Goal: Information Seeking & Learning: Learn about a topic

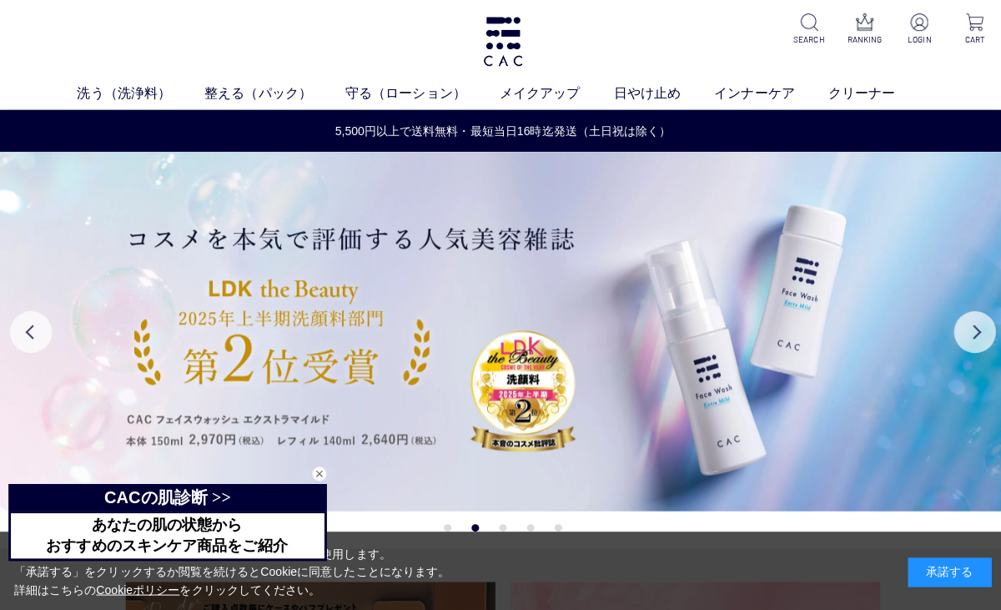
click at [503, 37] on img at bounding box center [500, 41] width 43 height 49
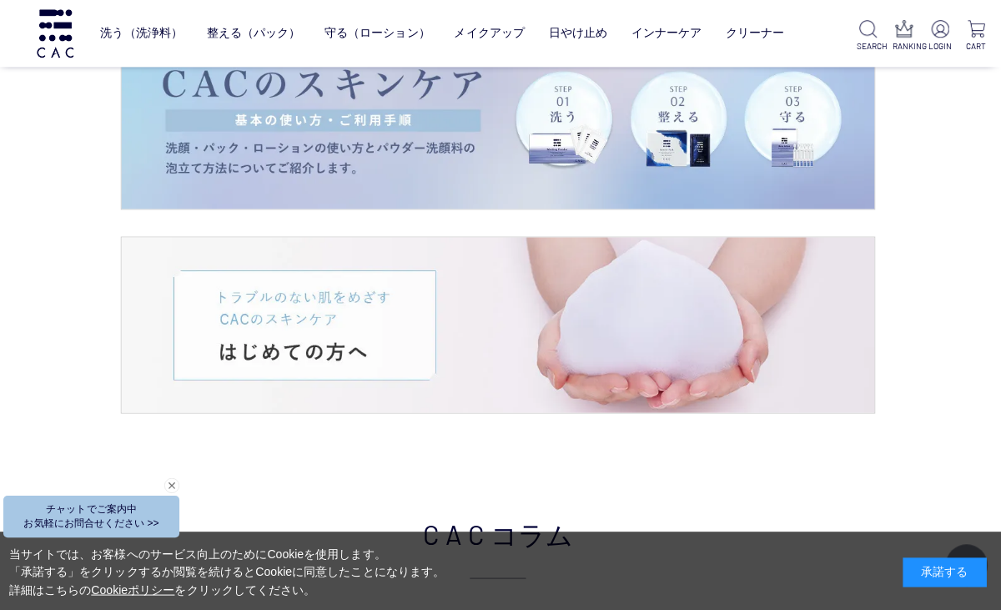
scroll to position [2841, 0]
click at [361, 314] on img at bounding box center [500, 324] width 749 height 175
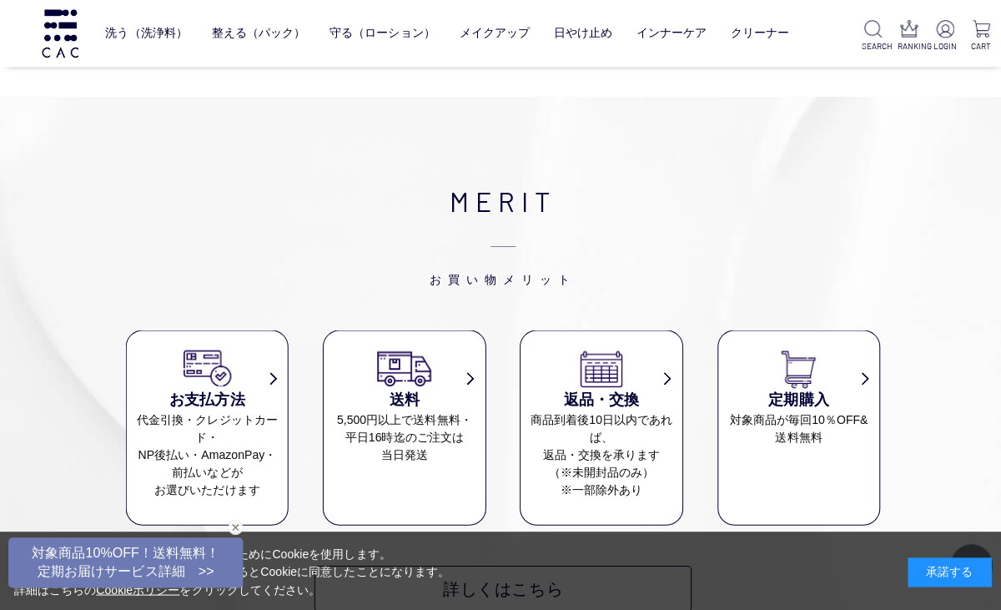
scroll to position [11205, 0]
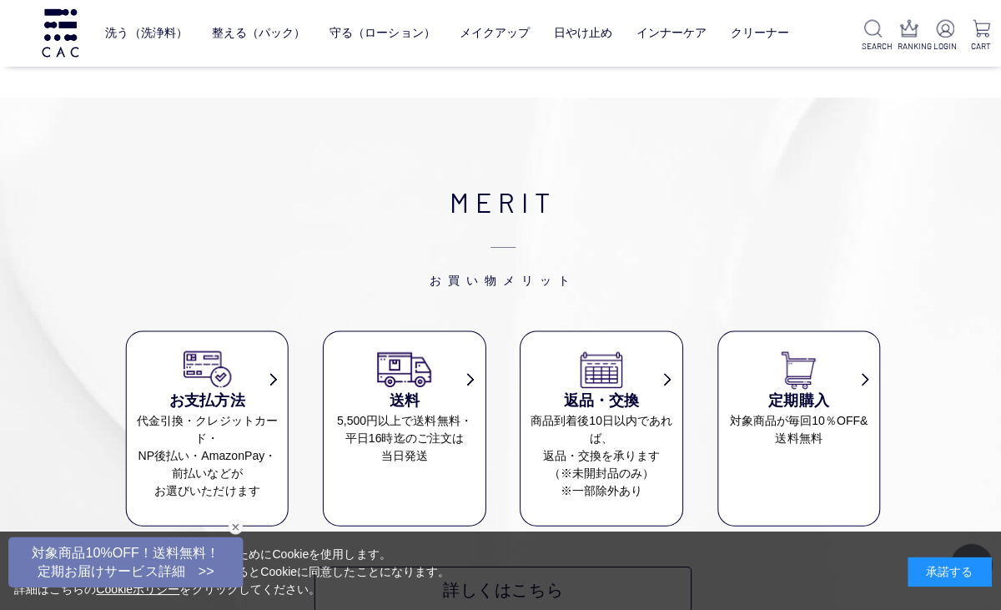
click at [767, 38] on link "クリーナー" at bounding box center [756, 32] width 58 height 39
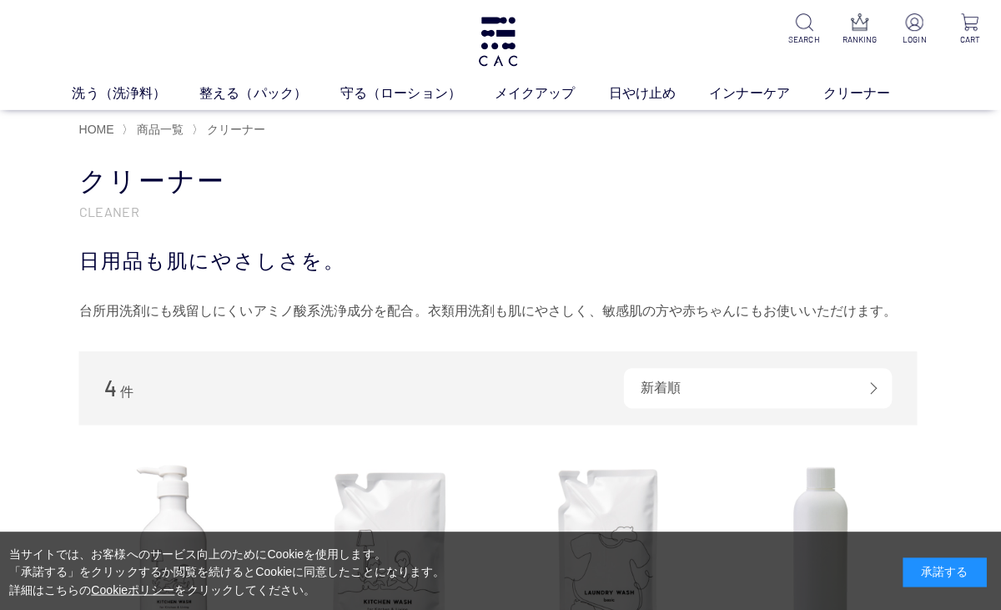
click at [113, 89] on link "洗う（洗浄料）" at bounding box center [140, 93] width 127 height 20
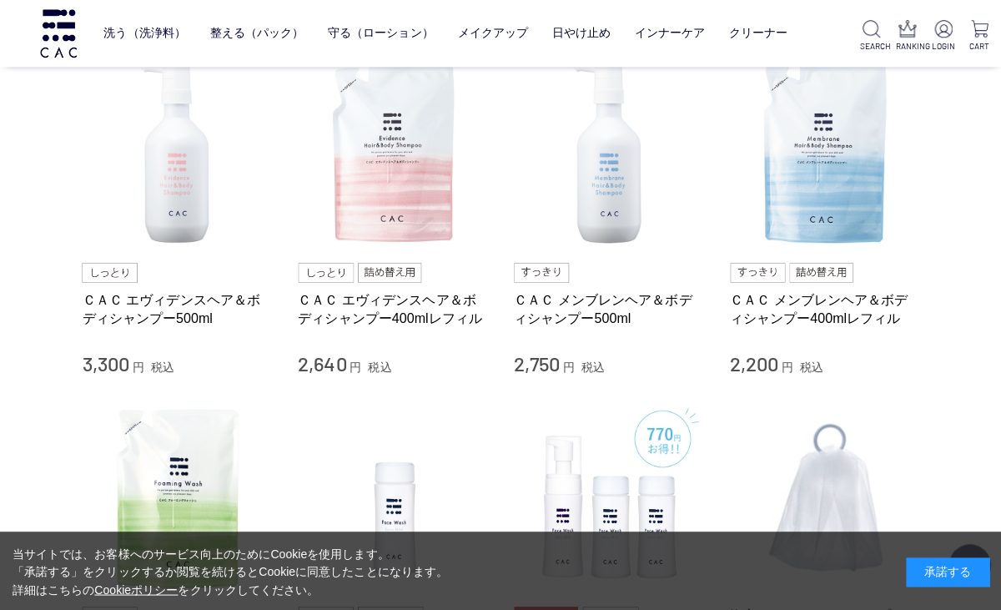
scroll to position [719, 0]
click at [178, 188] on img at bounding box center [178, 155] width 190 height 190
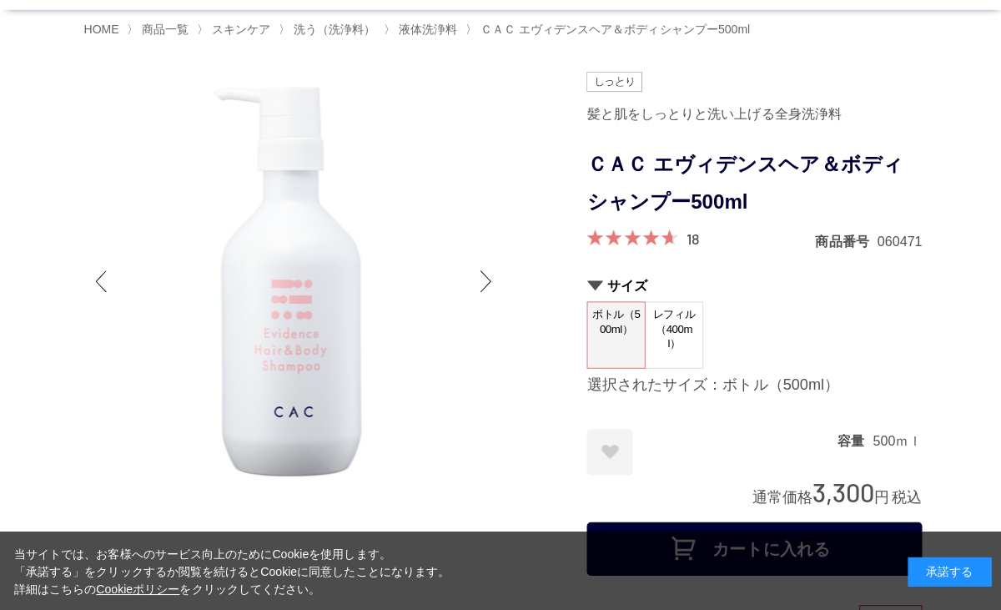
scroll to position [83, 0]
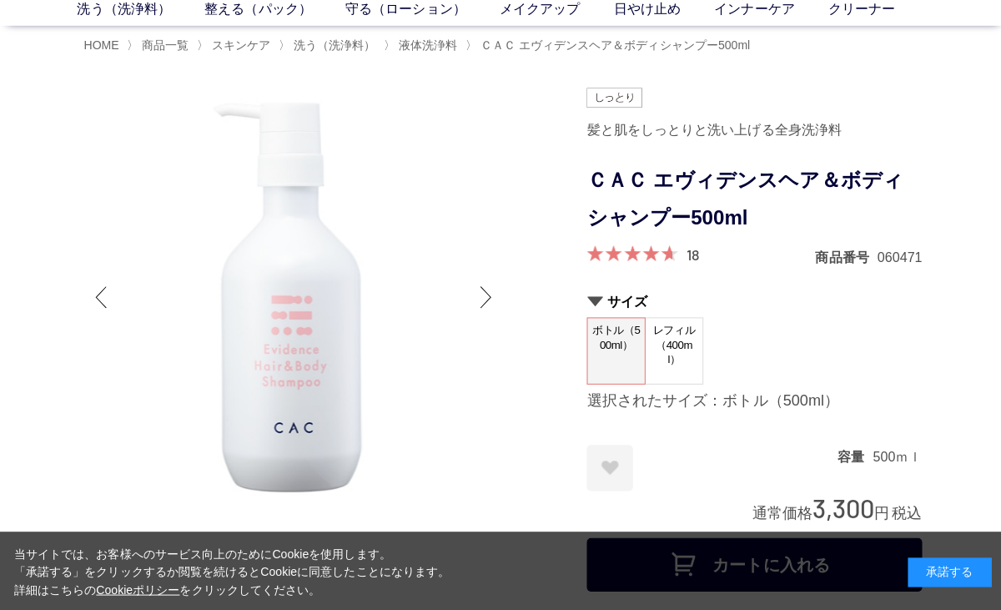
click at [682, 352] on span "レフィル（400ml）" at bounding box center [670, 343] width 57 height 53
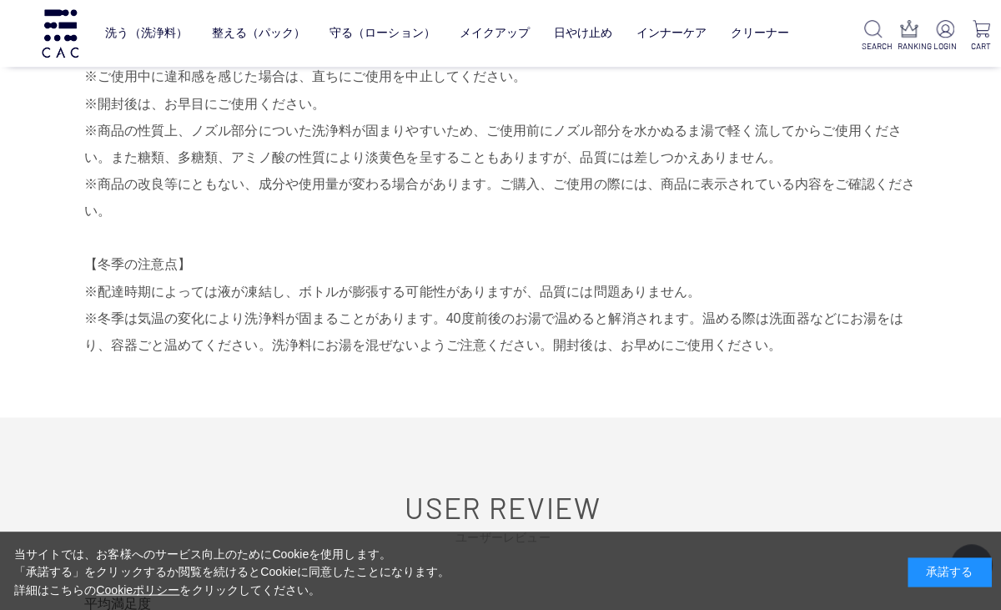
scroll to position [1803, 0]
click at [919, 584] on div "承諾する" at bounding box center [944, 569] width 83 height 29
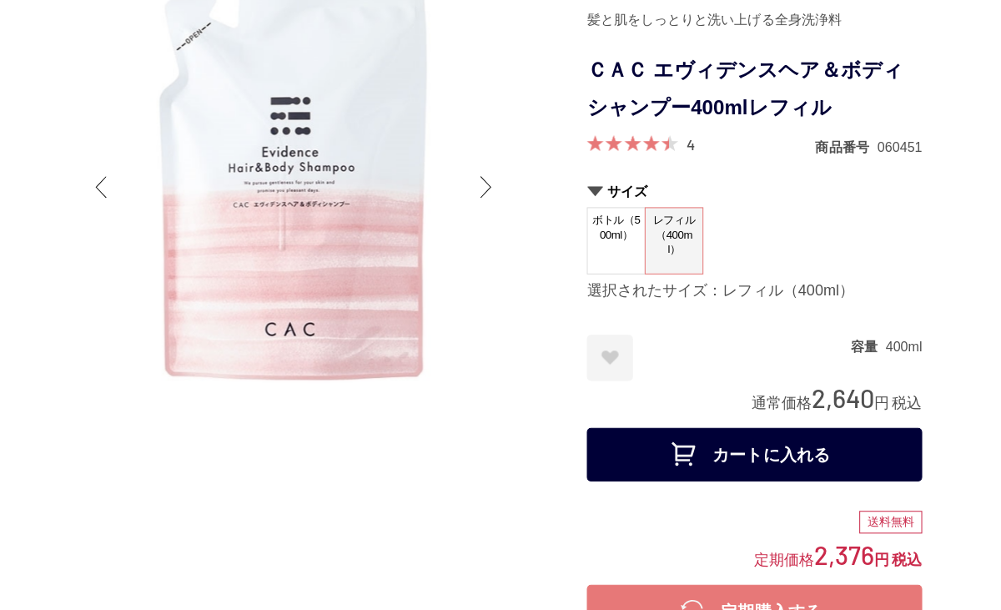
scroll to position [0, 0]
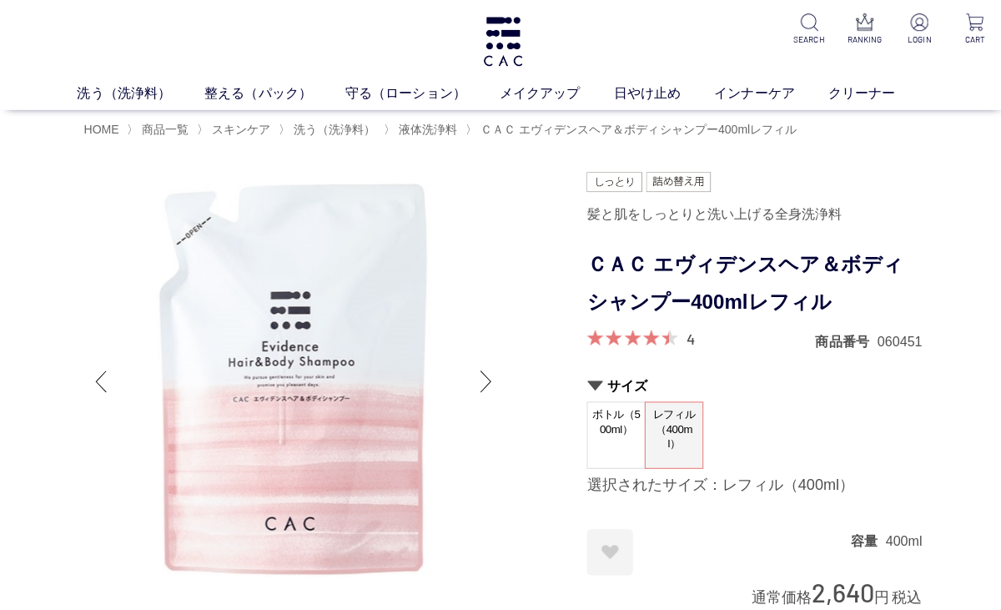
click at [445, 133] on span "液体洗浄料" at bounding box center [425, 128] width 58 height 13
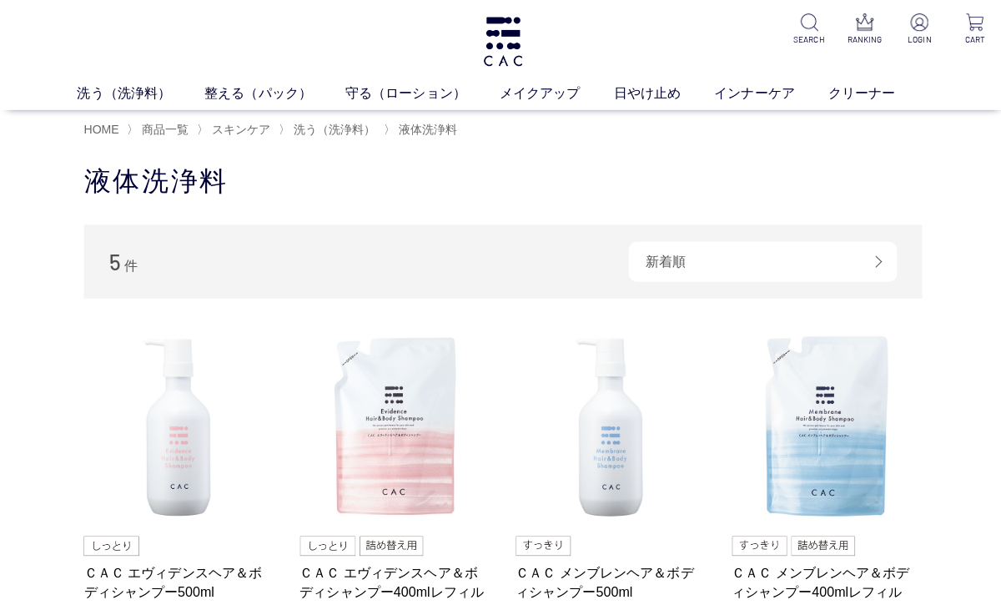
click at [623, 436] on img at bounding box center [608, 425] width 190 height 190
click at [645, 89] on link "日やけ止め" at bounding box center [660, 93] width 100 height 20
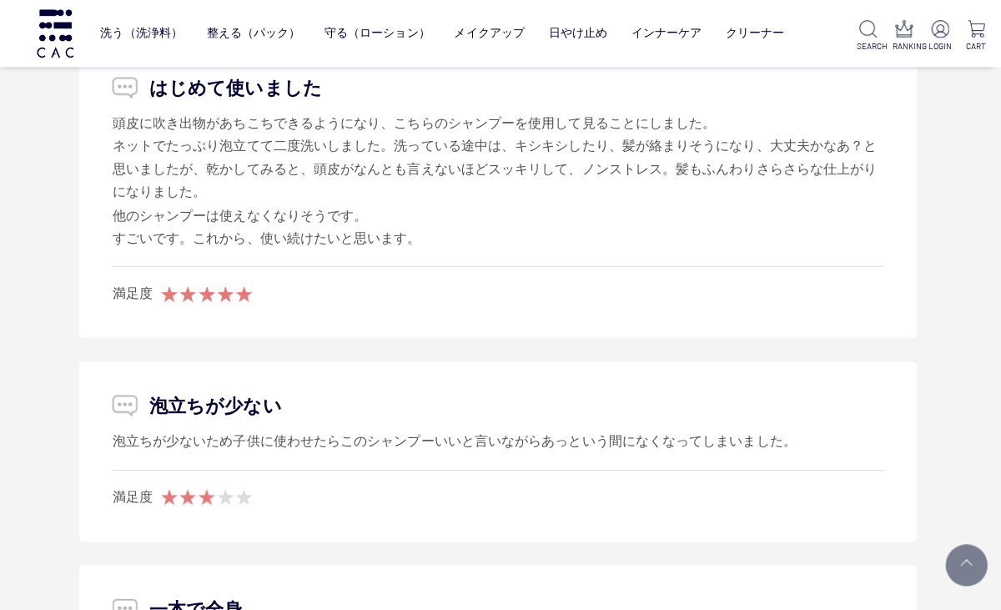
scroll to position [2465, 0]
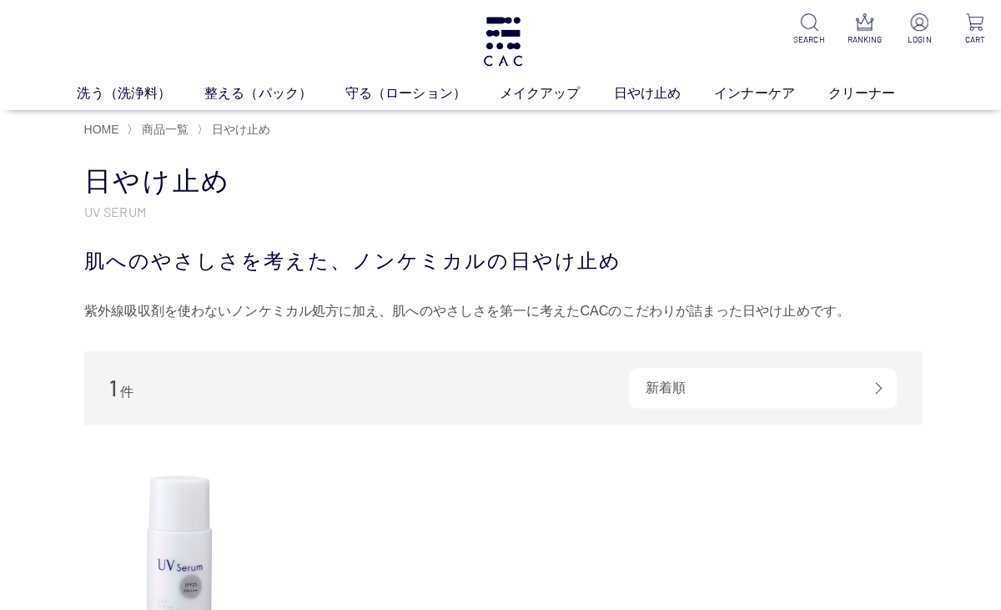
click at [543, 92] on link "メイクアップ" at bounding box center [553, 93] width 113 height 20
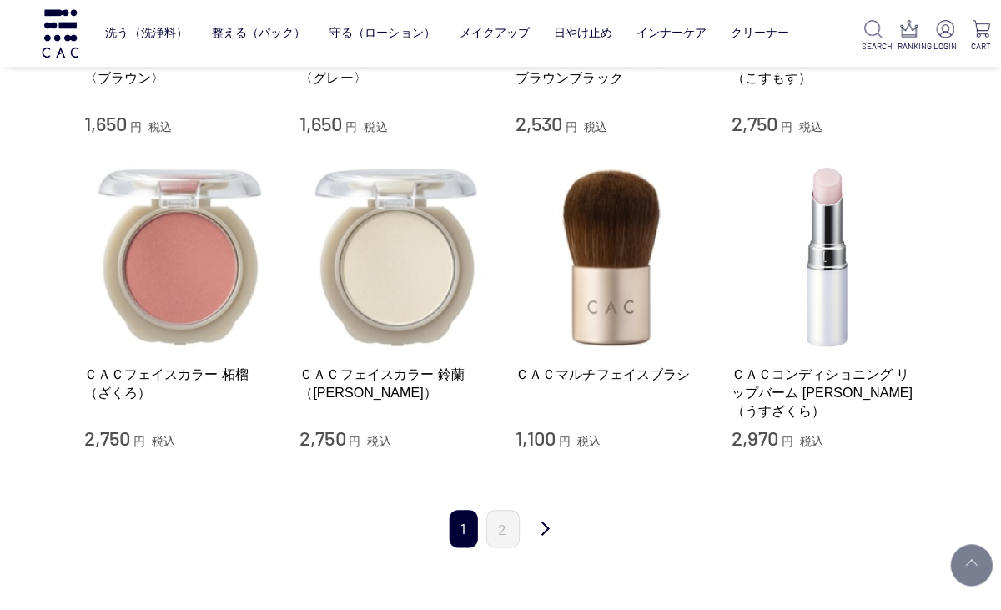
scroll to position [1858, 0]
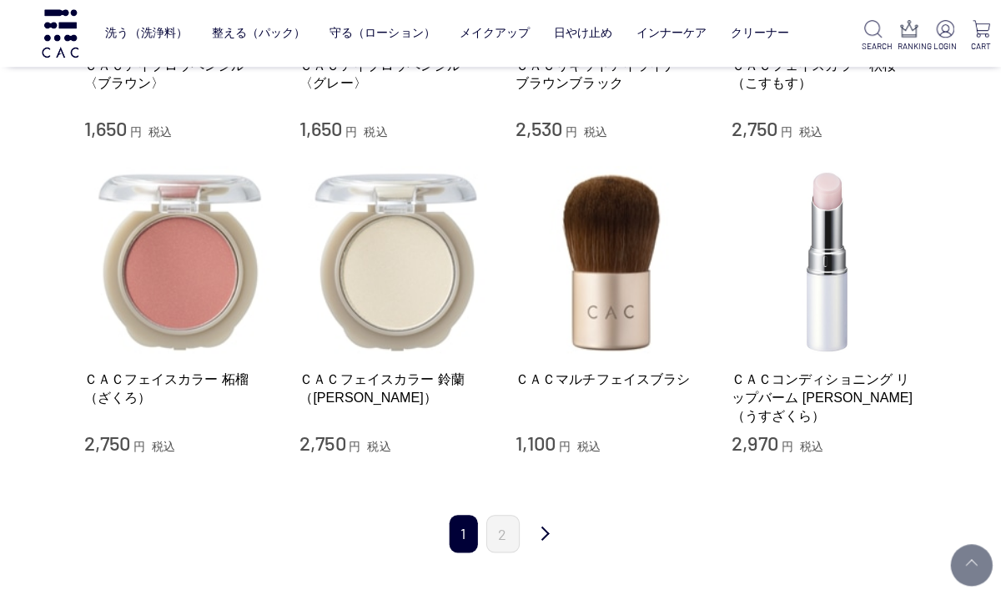
click at [515, 512] on link "2" at bounding box center [500, 531] width 33 height 38
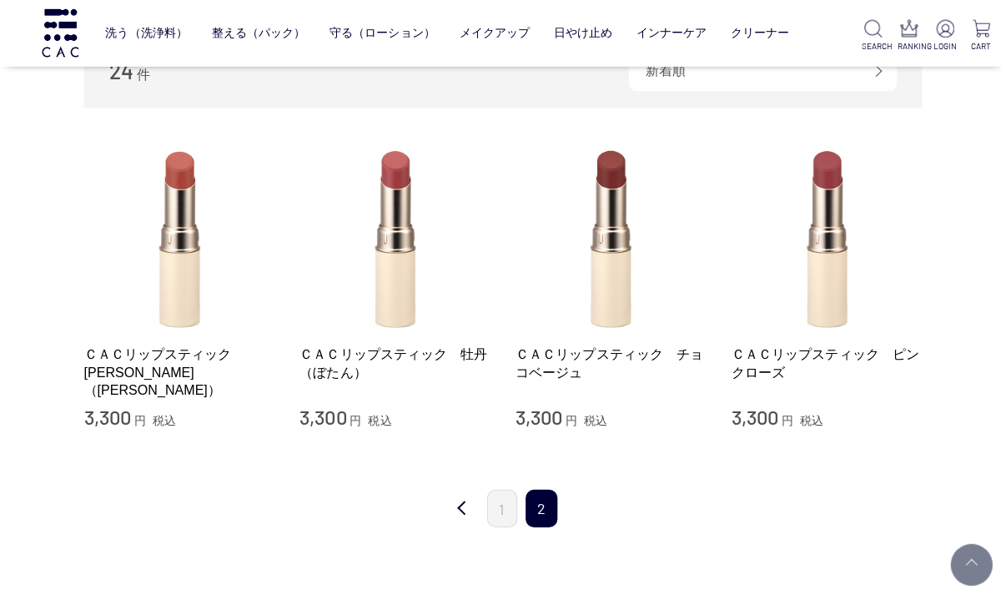
scroll to position [298, 0]
click at [466, 500] on link "前" at bounding box center [459, 505] width 33 height 39
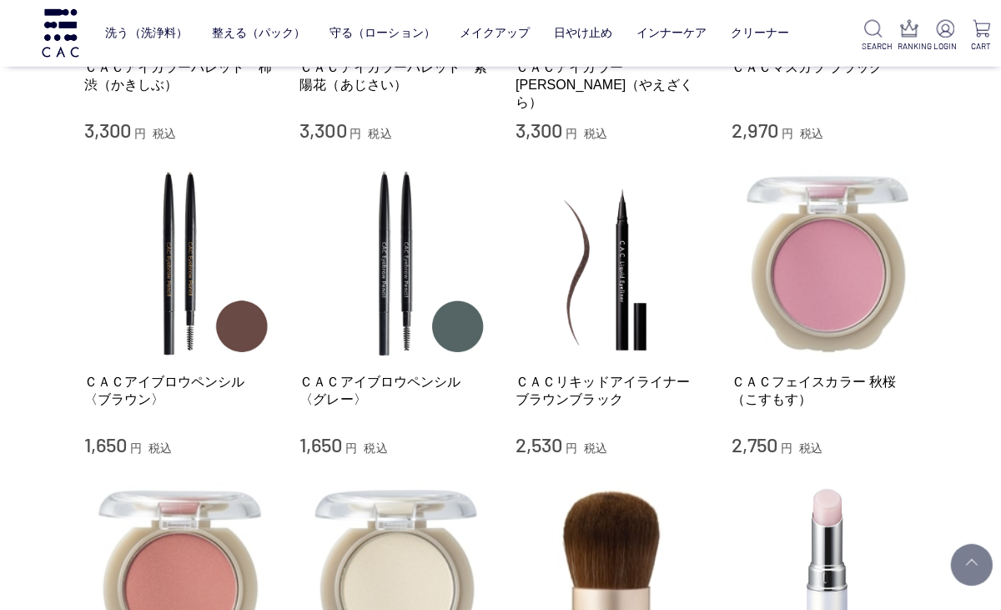
scroll to position [1663, 0]
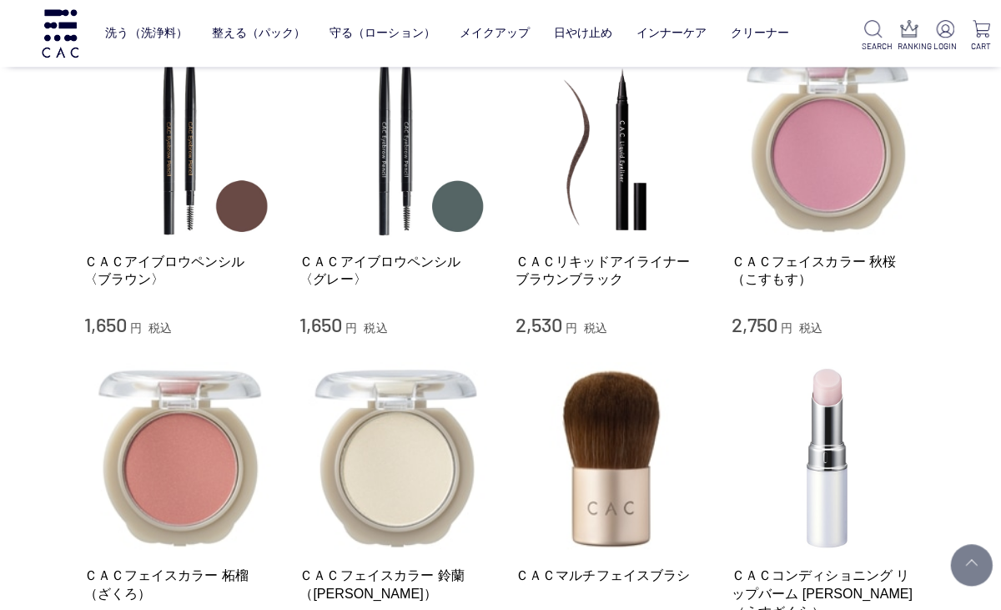
click at [614, 476] on img at bounding box center [608, 455] width 190 height 190
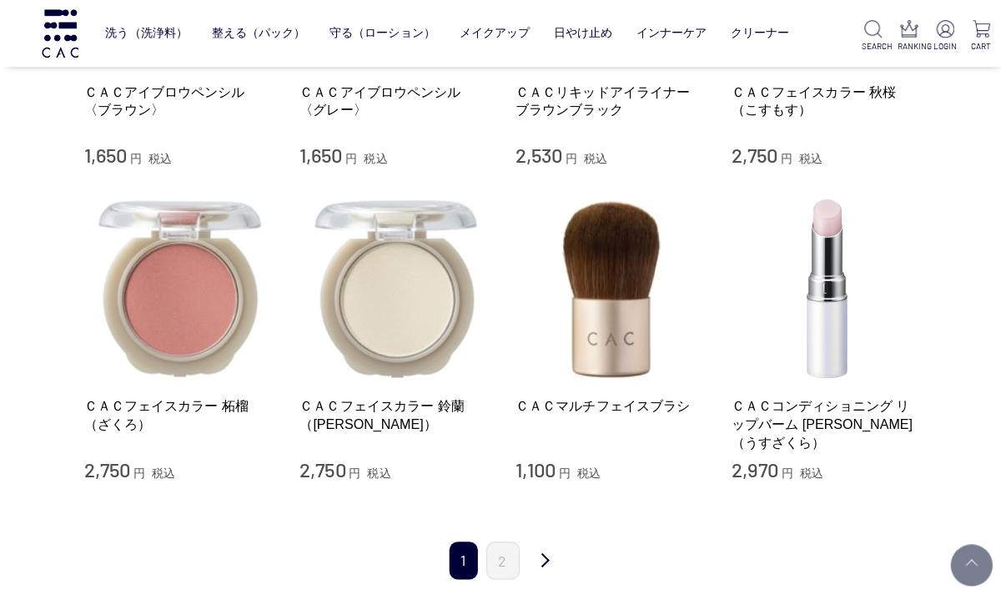
scroll to position [2093, 0]
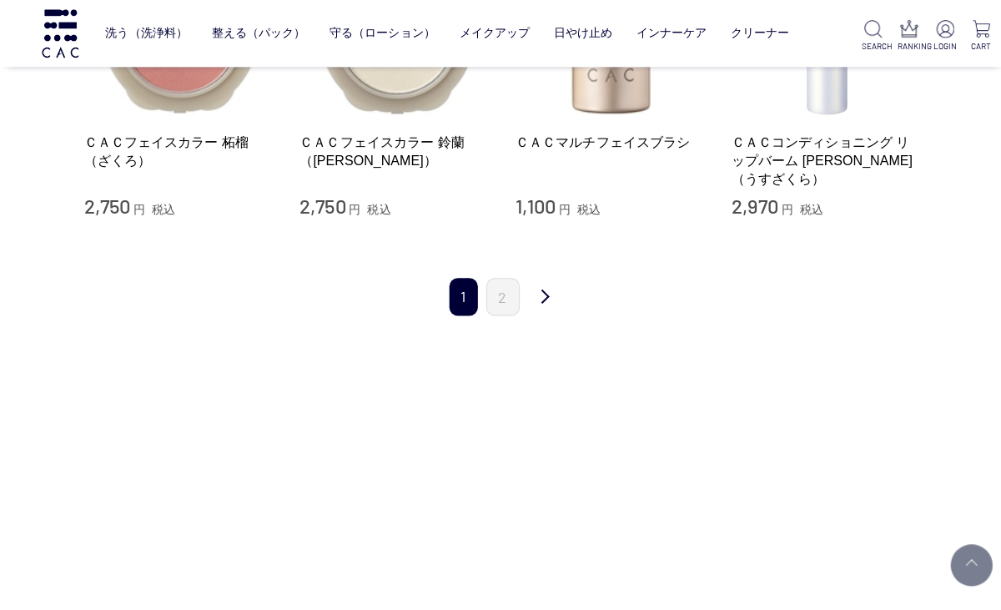
click at [542, 293] on link "次" at bounding box center [541, 296] width 33 height 39
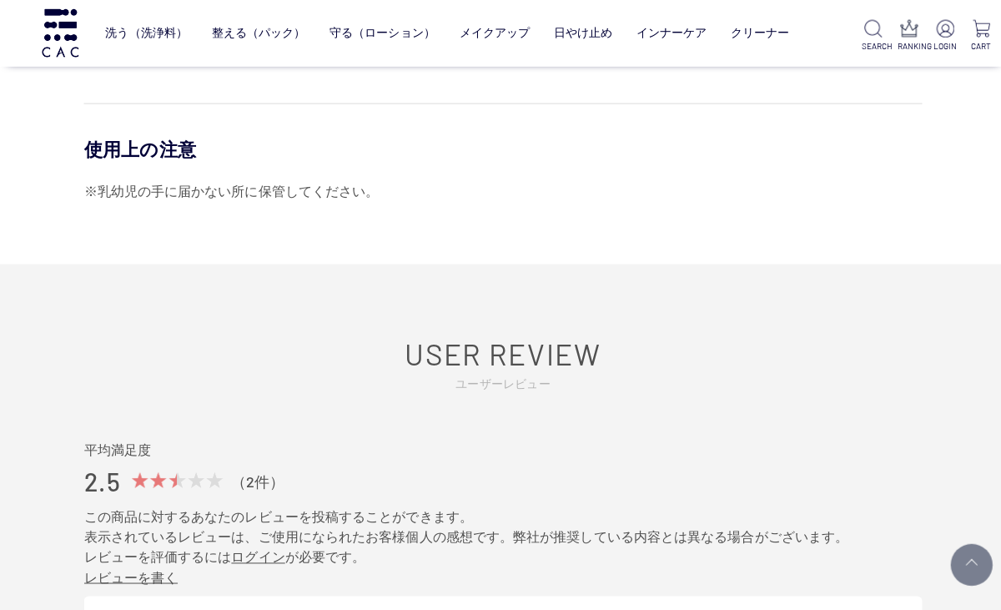
scroll to position [956, 0]
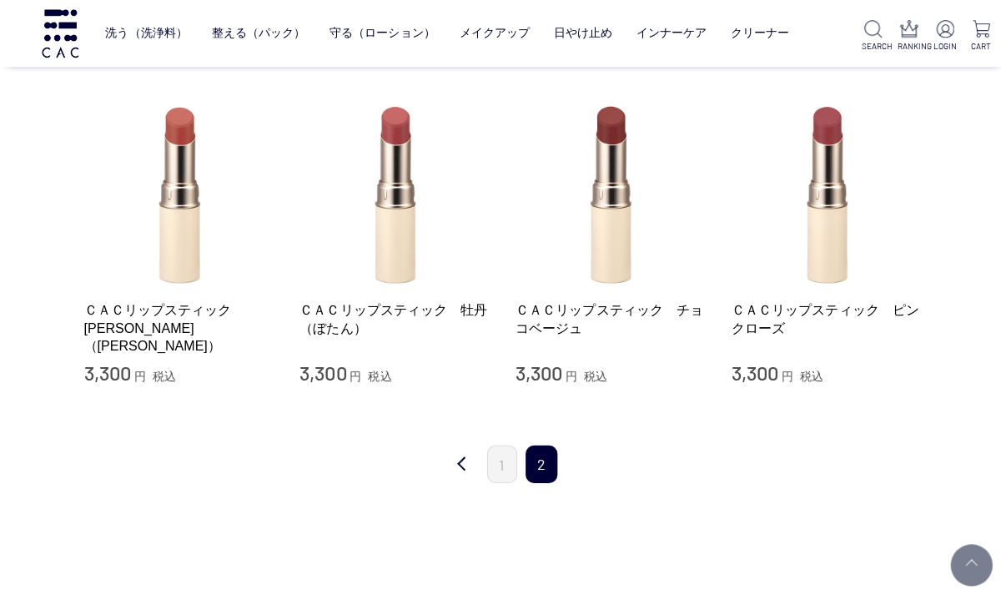
scroll to position [359, 0]
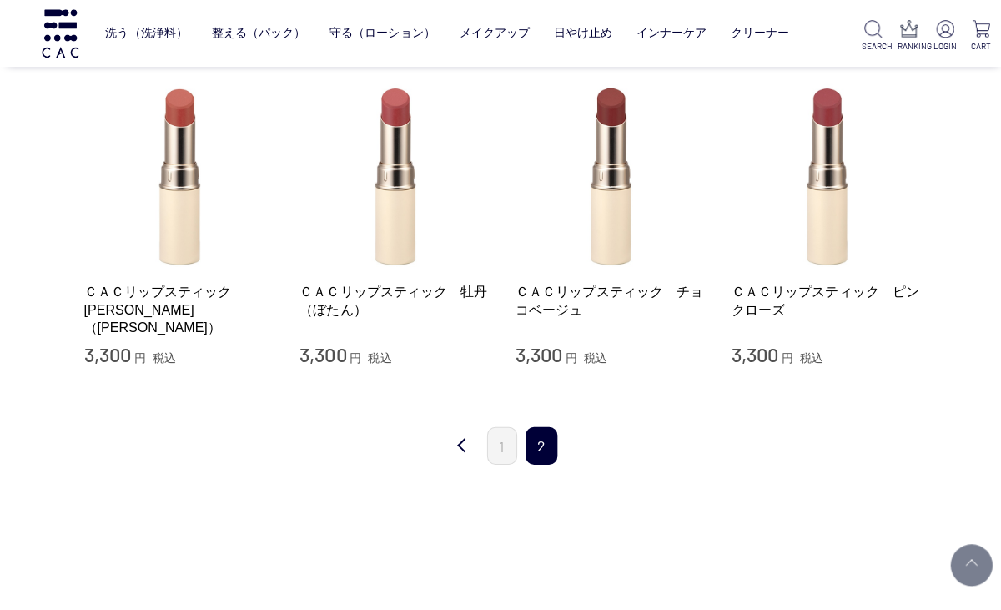
click at [616, 202] on img at bounding box center [608, 173] width 190 height 190
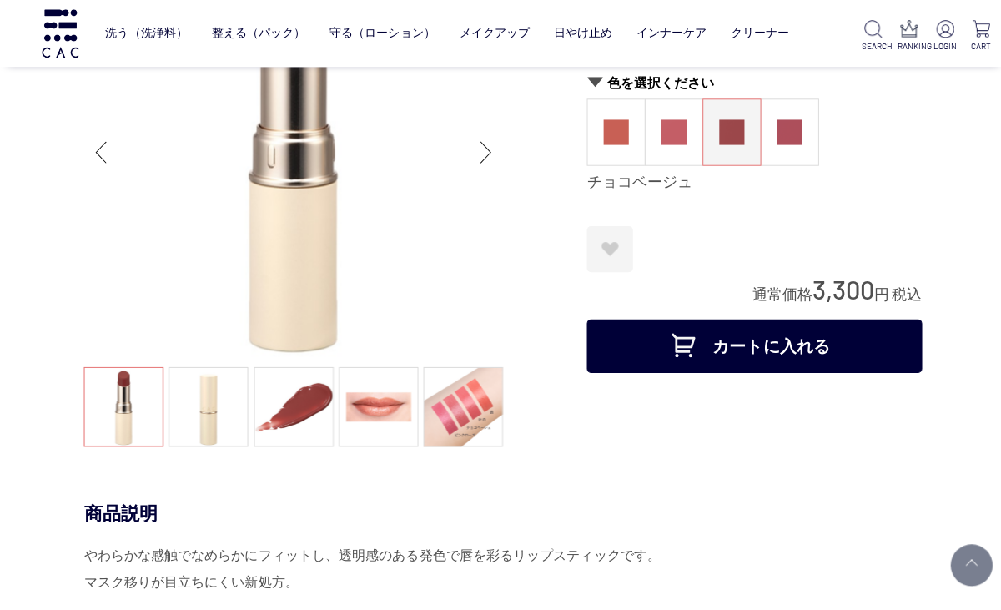
scroll to position [78, 0]
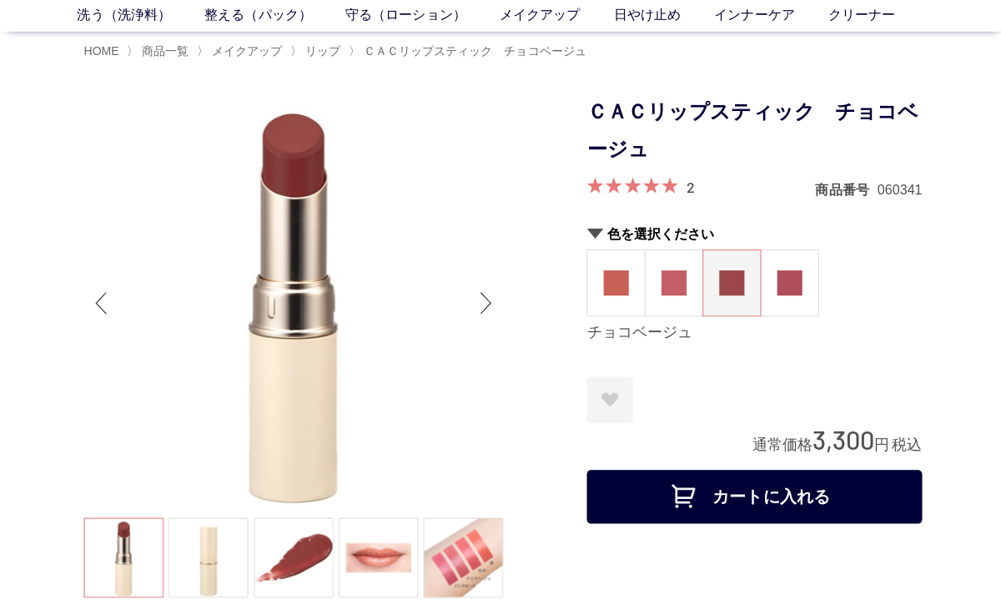
click at [384, 556] on link at bounding box center [376, 554] width 79 height 79
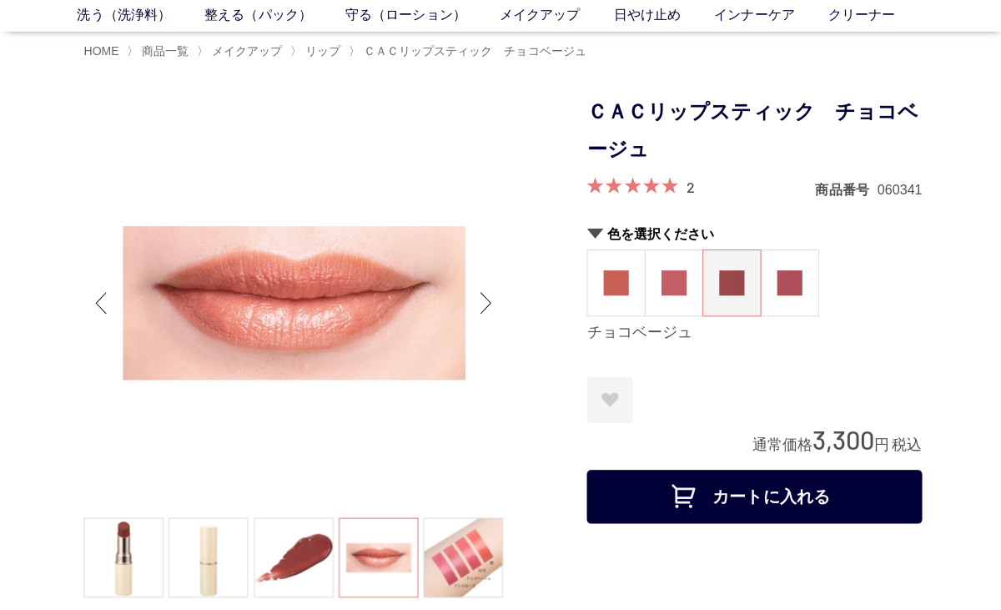
click at [615, 289] on img at bounding box center [612, 281] width 25 height 25
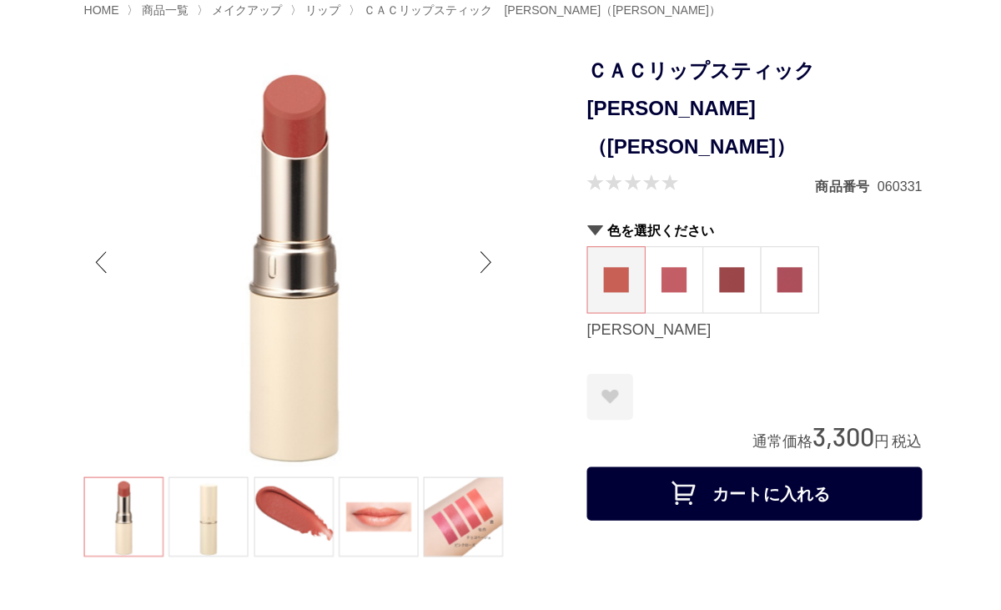
scroll to position [200, 0]
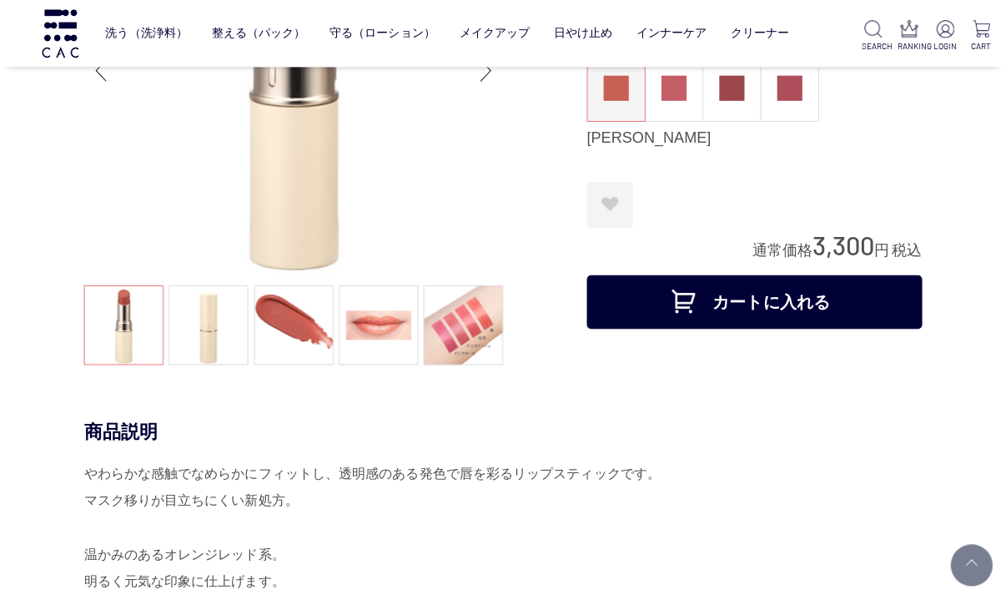
click at [394, 327] on link at bounding box center [376, 323] width 79 height 79
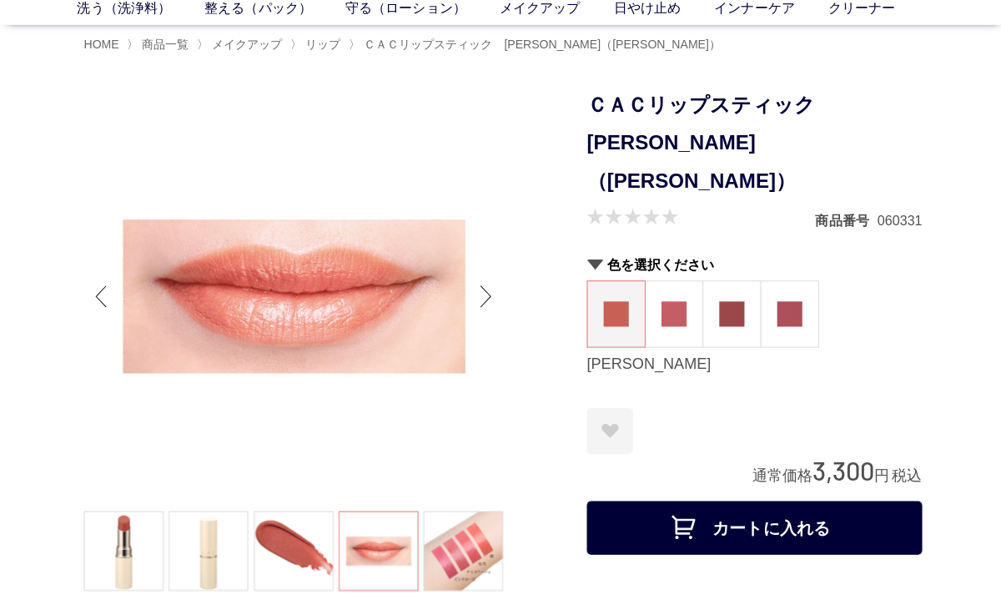
scroll to position [83, 0]
click at [670, 301] on img at bounding box center [670, 313] width 25 height 25
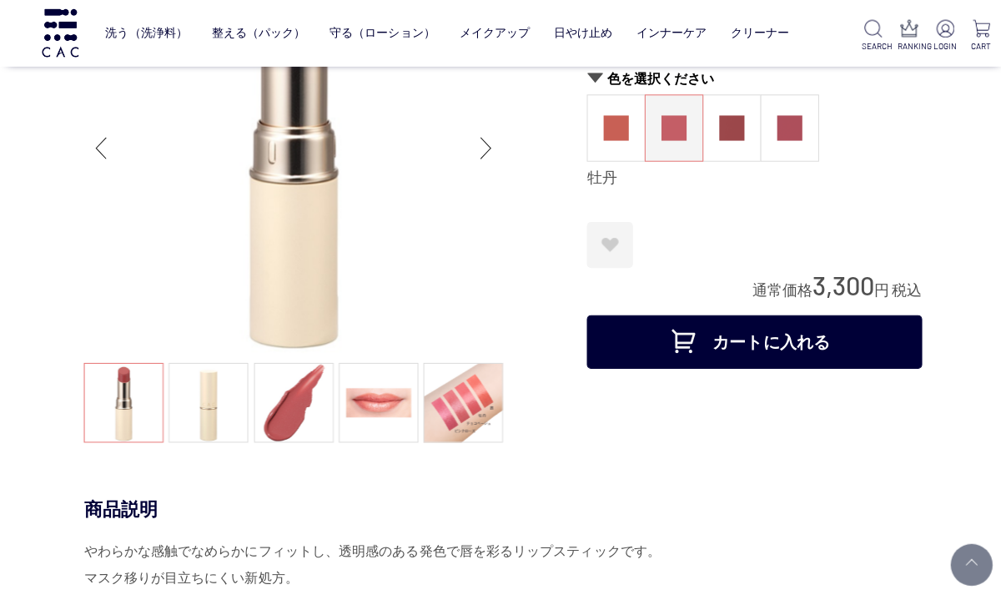
scroll to position [123, 0]
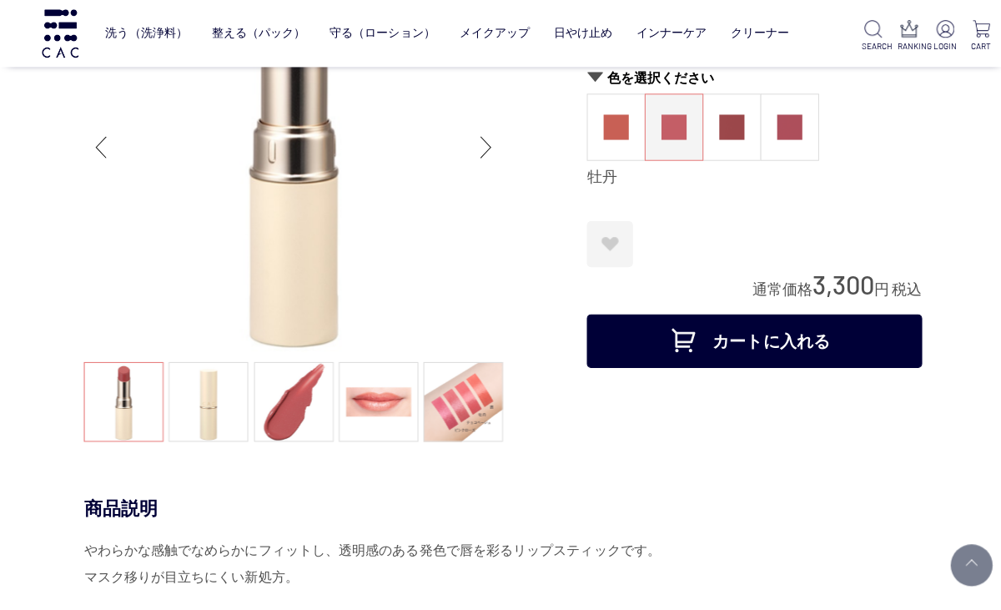
click at [796, 124] on img at bounding box center [785, 126] width 25 height 25
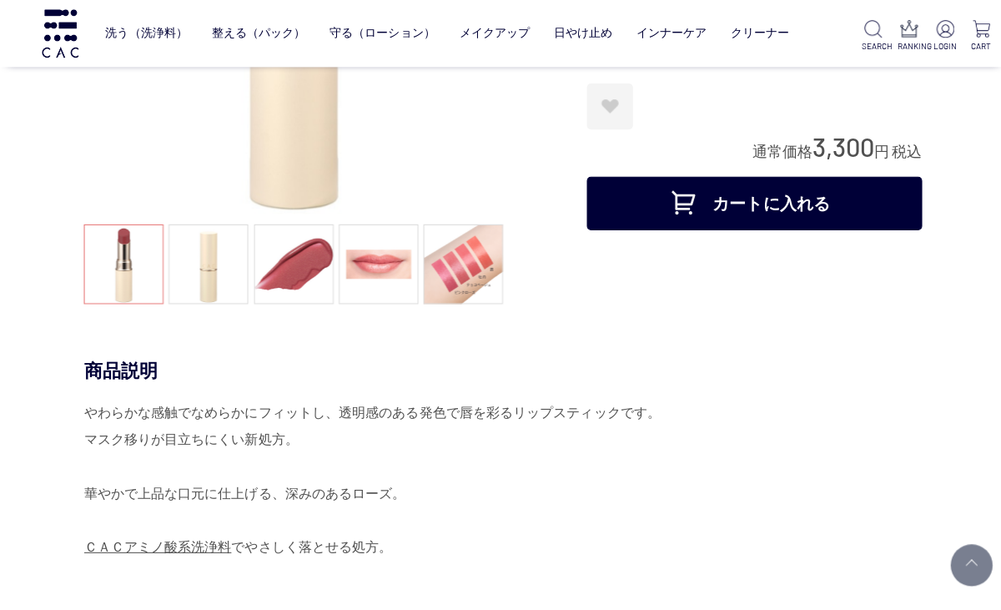
click at [390, 257] on link at bounding box center [376, 263] width 79 height 79
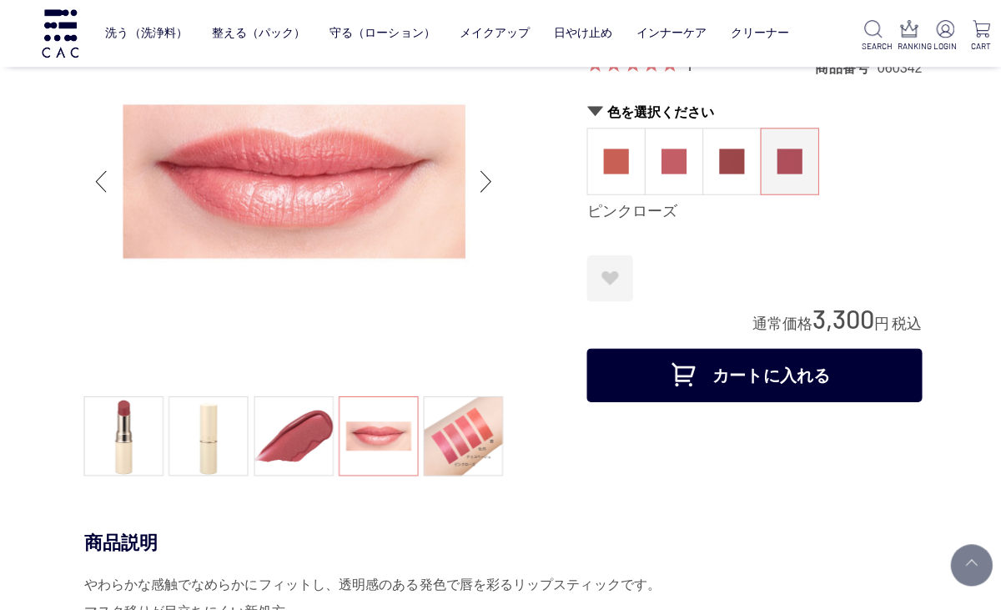
scroll to position [57, 0]
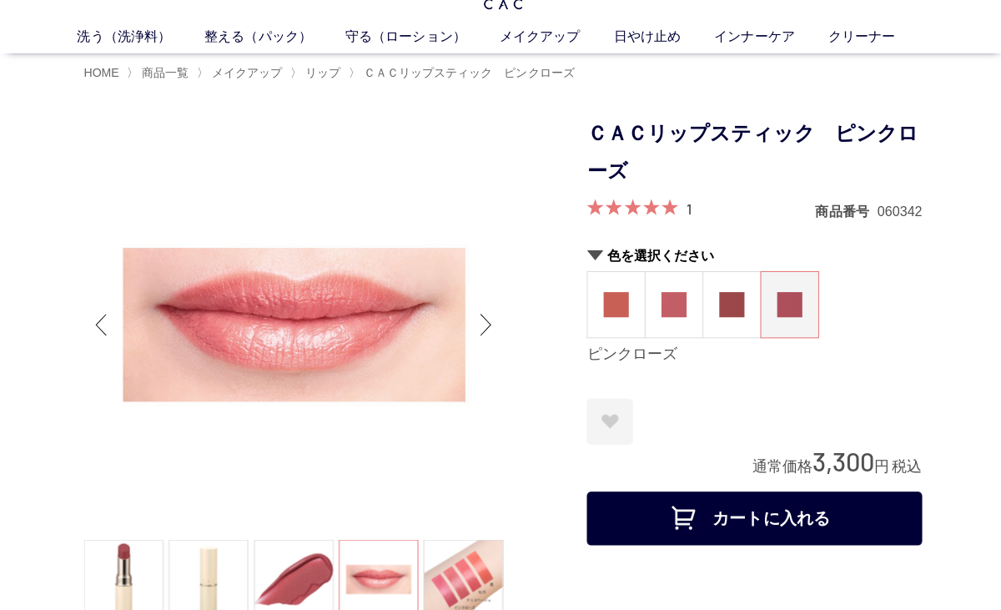
click at [462, 577] on link at bounding box center [460, 575] width 79 height 79
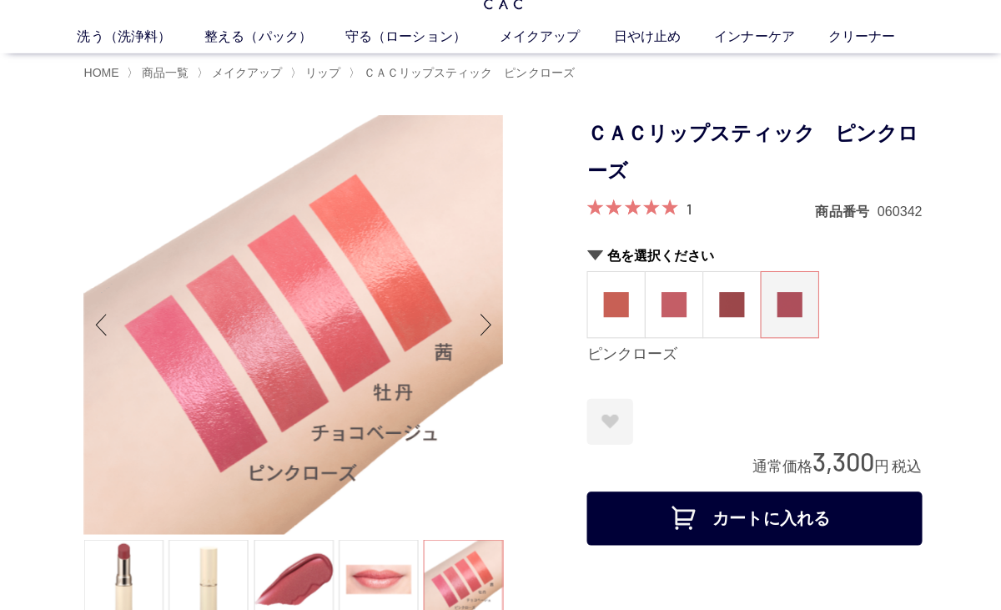
click at [664, 314] on img at bounding box center [670, 302] width 25 height 25
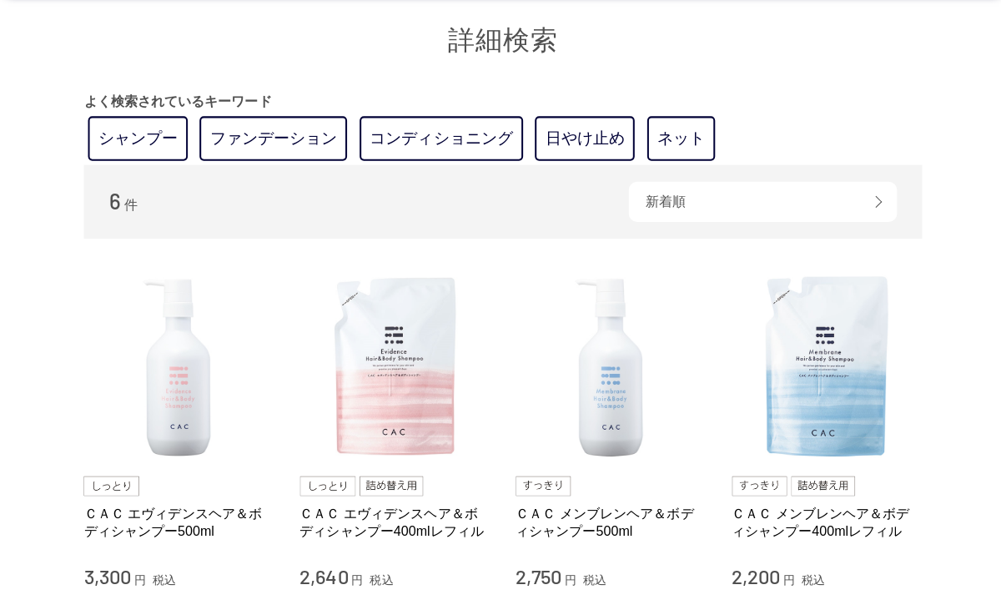
scroll to position [113, 0]
click at [183, 382] on img at bounding box center [178, 365] width 190 height 190
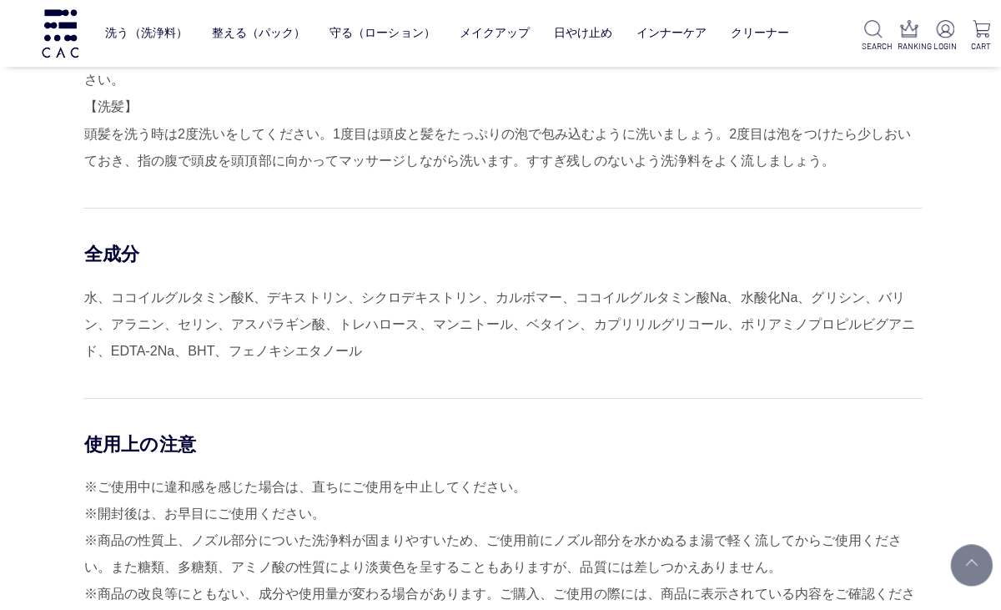
scroll to position [1493, 0]
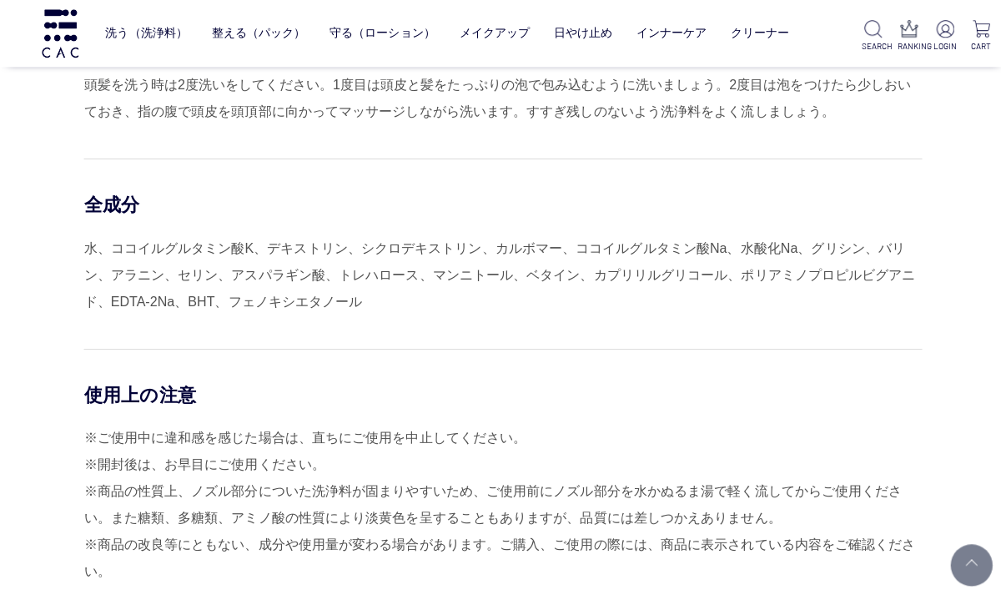
click at [97, 260] on div "水、ココイルグルタミン酸K、デキストリン、シクロデキストリン、カルボマー、ココイルグルタミン酸Na、水酸化Na、グリシン、バリン、アラニン、セリン、アスパラギ…" at bounding box center [500, 274] width 834 height 80
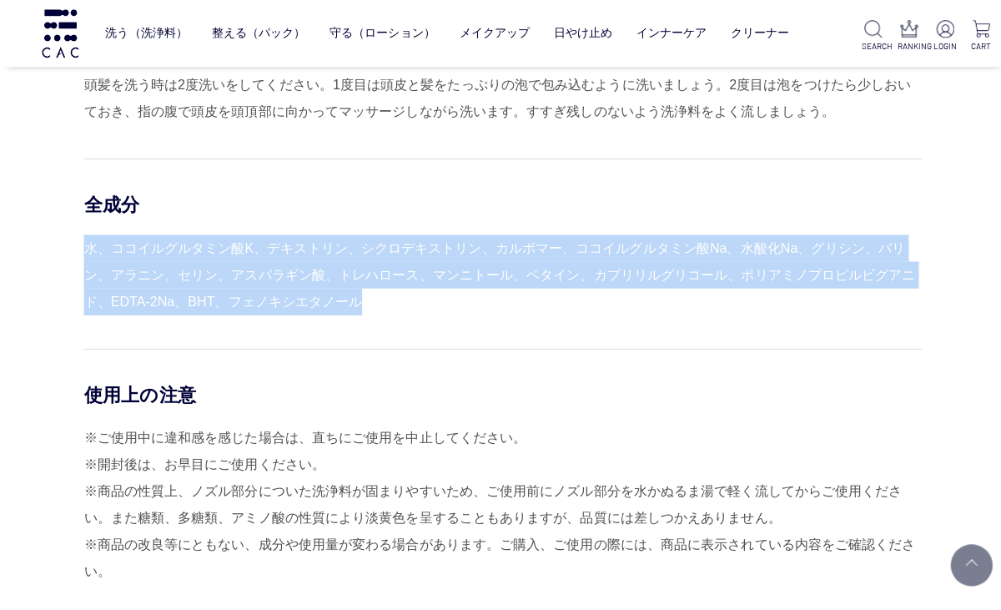
copy div "水、ココイルグルタミン酸K、デキストリン、シクロデキストリン、カルボマー、ココイルグルタミン酸Na、水酸化Na、グリシン、バリン、アラニン、セリン、アスパラギ…"
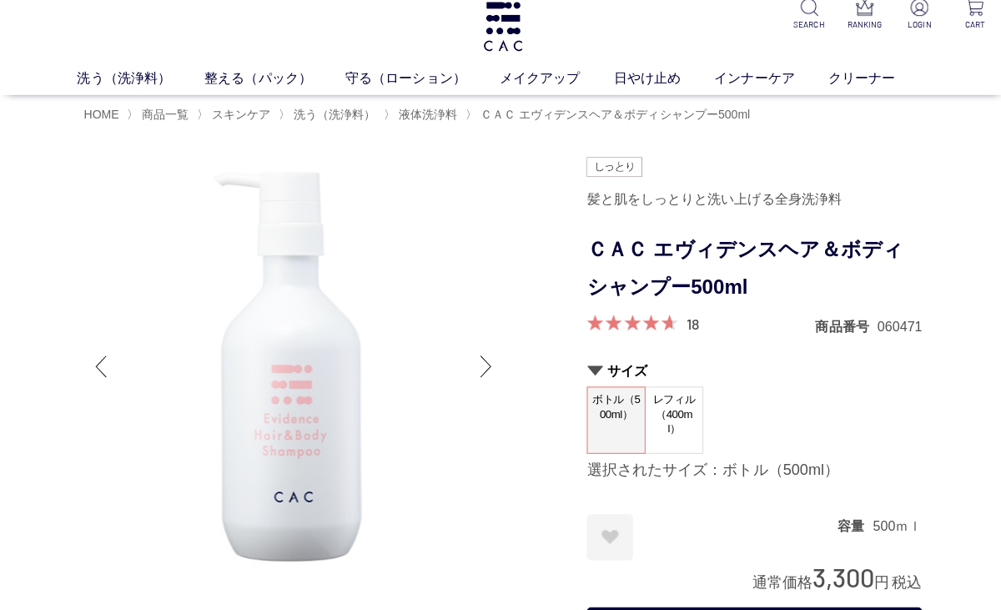
scroll to position [0, 0]
